Goal: Find specific page/section

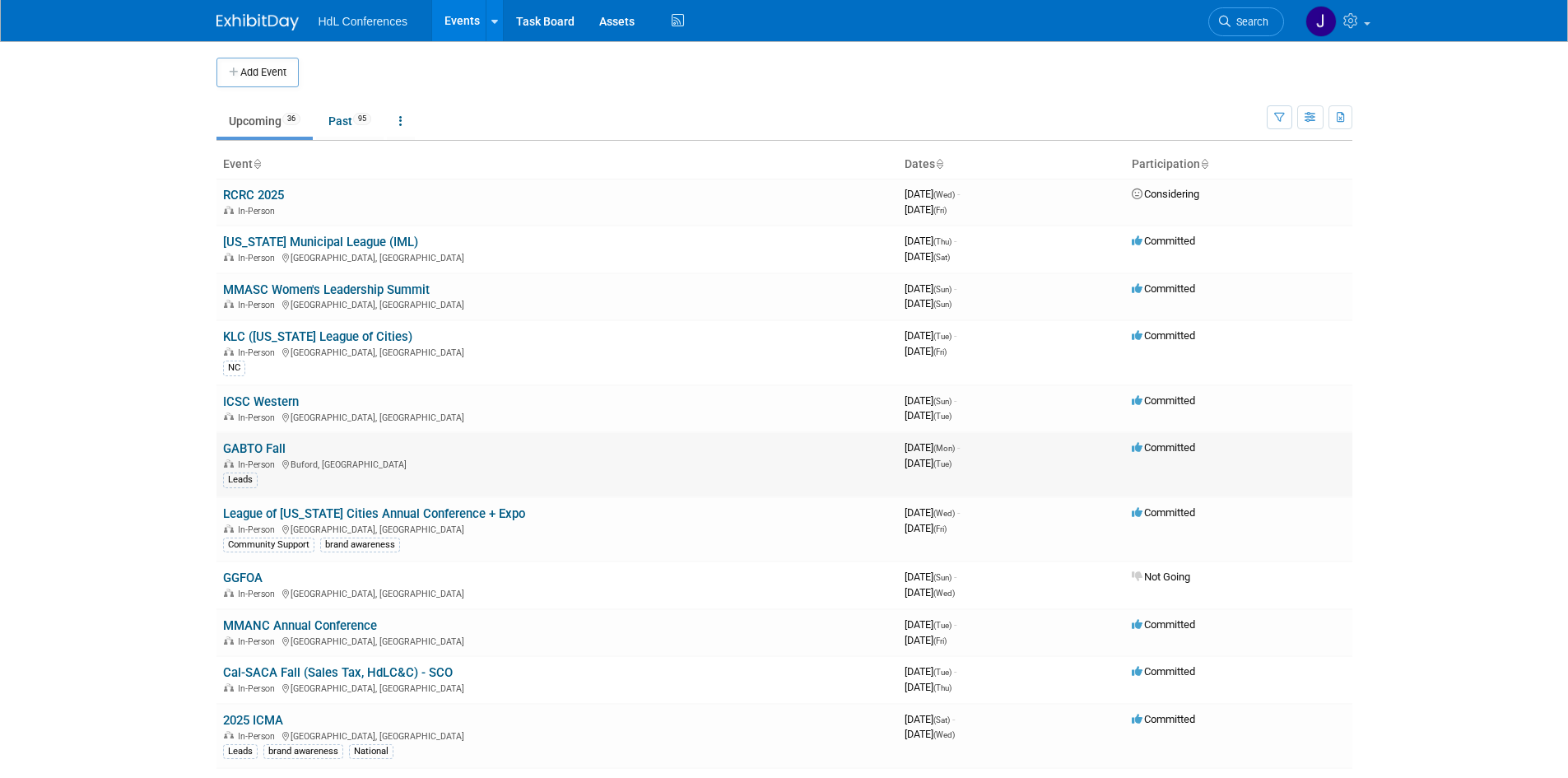
click at [323, 492] on td "GABTO Fall In-Person Buford, GA Leads" at bounding box center [557, 464] width 681 height 65
click at [324, 512] on link "League of [US_STATE] Cities Annual Conference + Expo" at bounding box center [374, 514] width 302 height 15
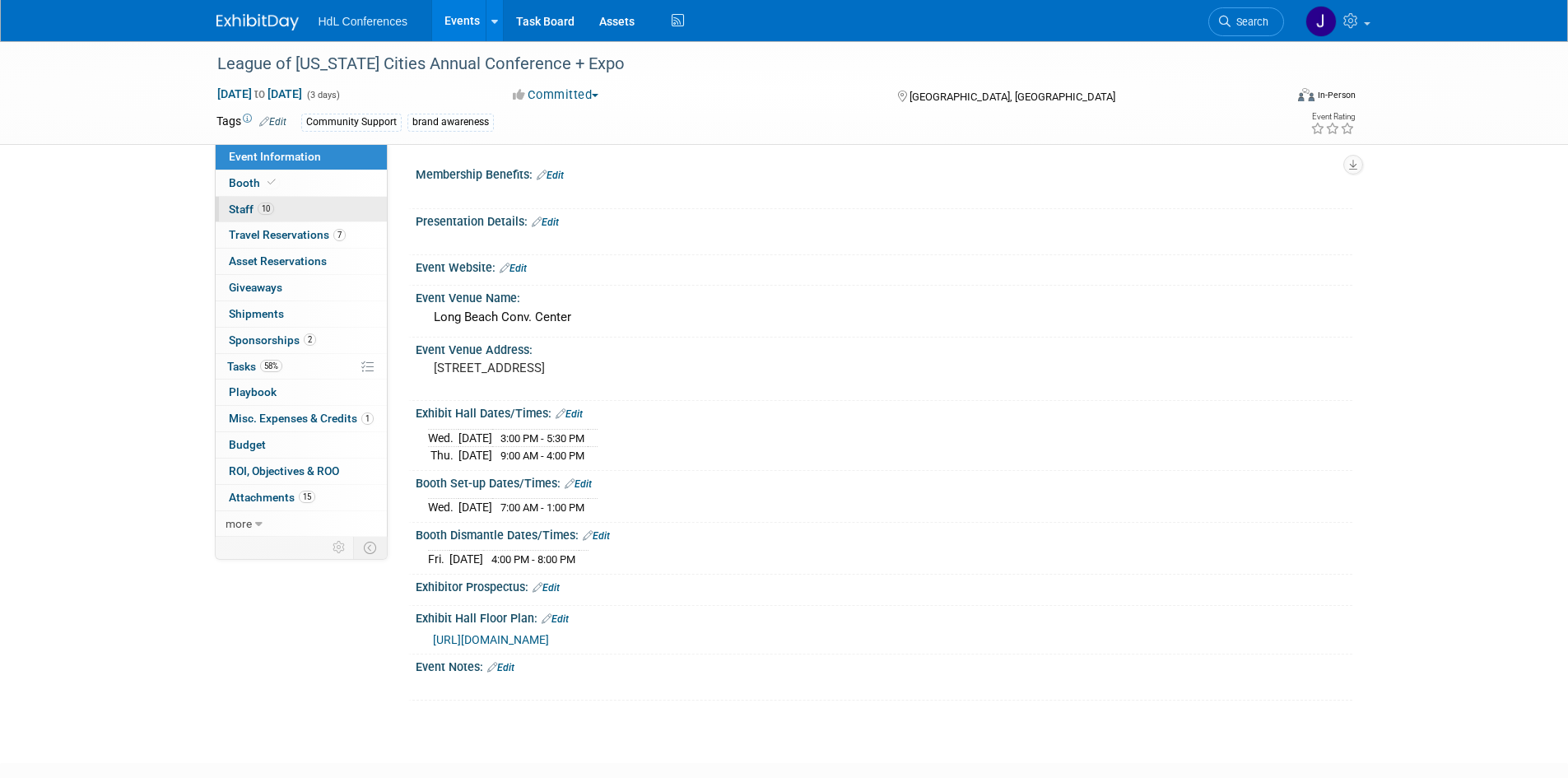
click at [267, 222] on link "10 Staff 10" at bounding box center [301, 210] width 171 height 25
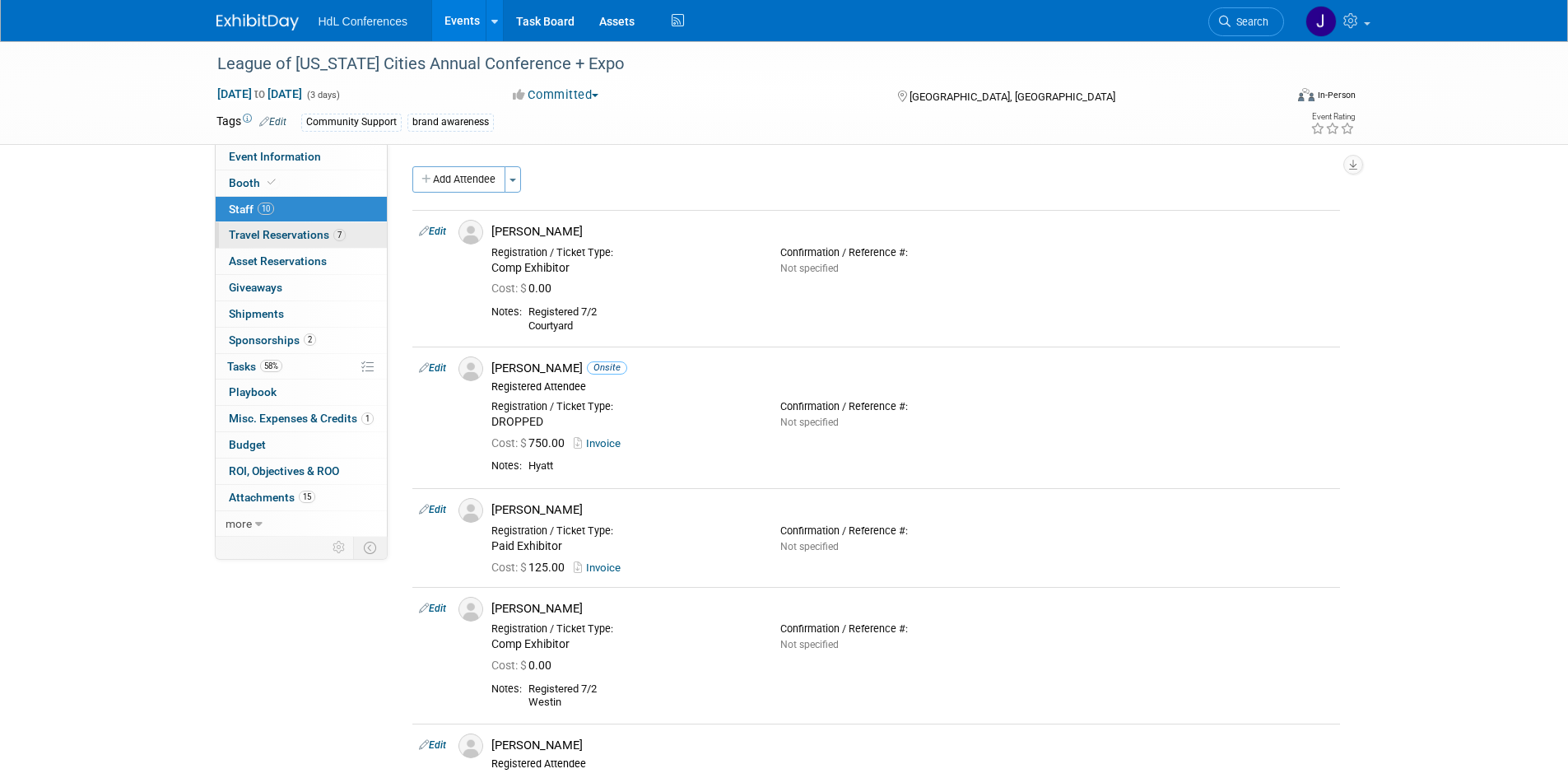
click at [325, 234] on span "Travel Reservations 7" at bounding box center [287, 235] width 117 height 14
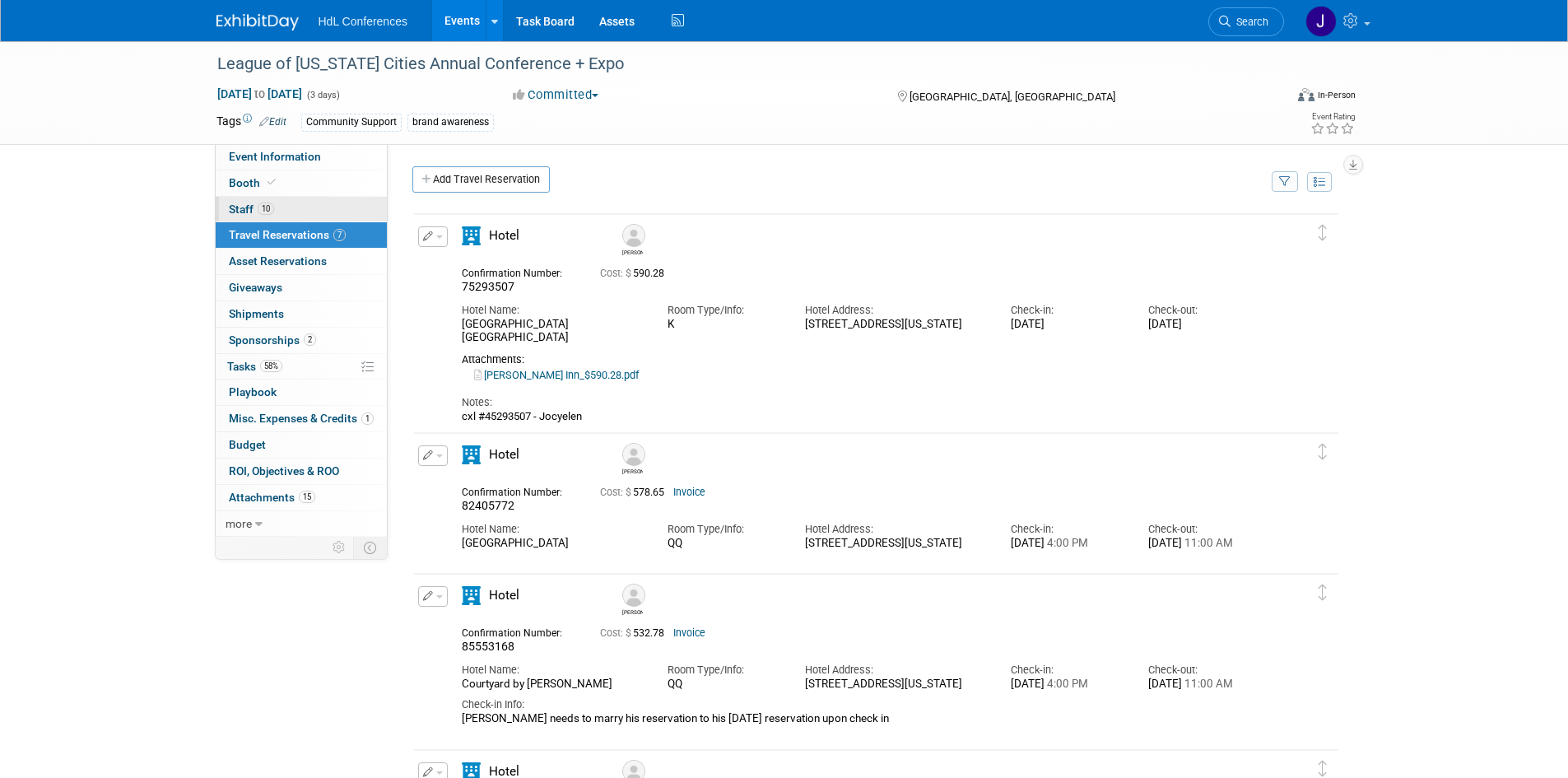
click at [286, 209] on link "10 Staff 10" at bounding box center [301, 210] width 171 height 25
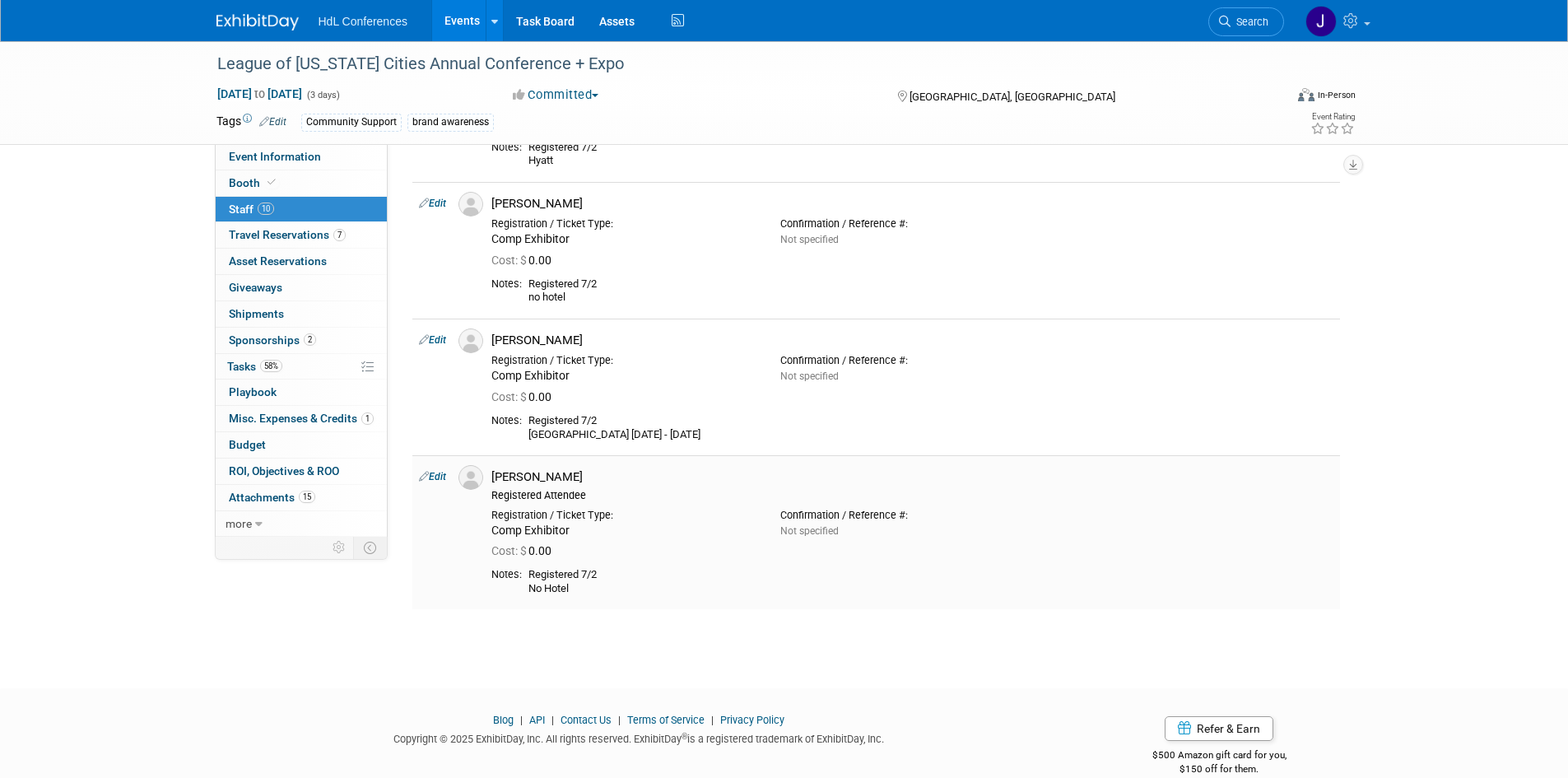
scroll to position [1030, 0]
